Goal: Transaction & Acquisition: Purchase product/service

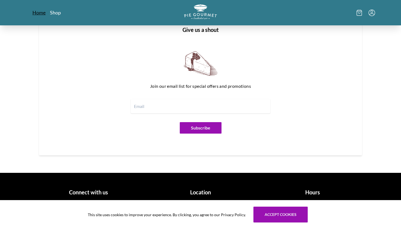
scroll to position [644, 0]
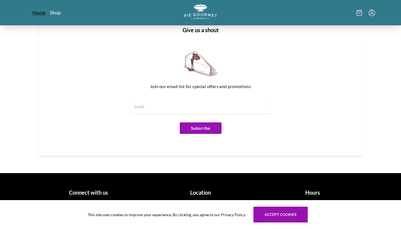
click at [44, 16] on link "Home" at bounding box center [38, 12] width 13 height 7
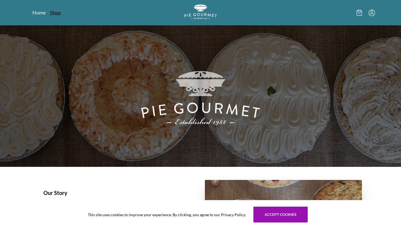
click at [56, 16] on link "Shop" at bounding box center [55, 12] width 11 height 7
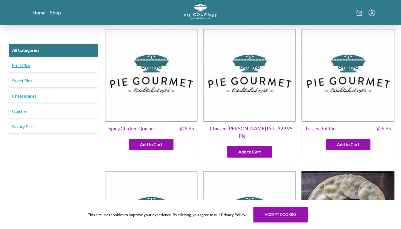
click at [48, 65] on link "Fruit Pies" at bounding box center [53, 65] width 89 height 13
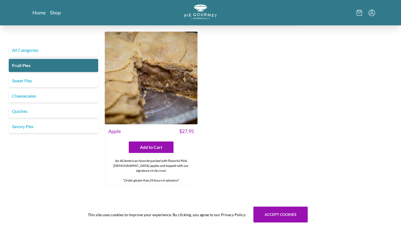
scroll to position [494, 0]
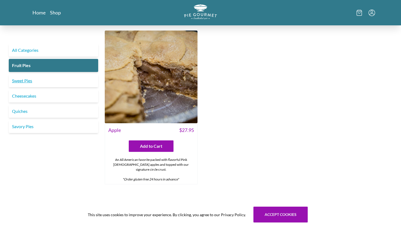
click at [65, 78] on link "Sweet Pies" at bounding box center [53, 80] width 89 height 13
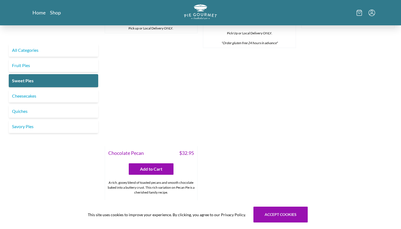
scroll to position [316, 0]
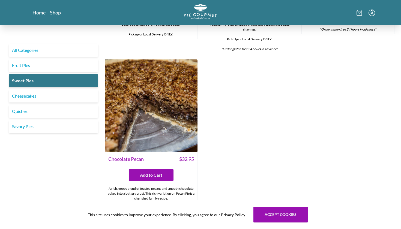
click at [148, 81] on img at bounding box center [151, 105] width 93 height 93
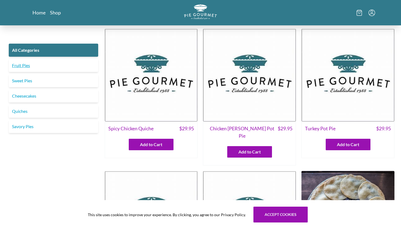
click at [75, 68] on link "Fruit Pies" at bounding box center [53, 65] width 89 height 13
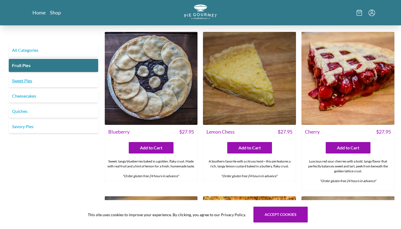
click at [78, 77] on link "Sweet Pies" at bounding box center [53, 80] width 89 height 13
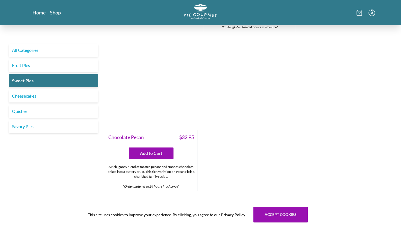
scroll to position [344, 0]
